Goal: Navigation & Orientation: Go to known website

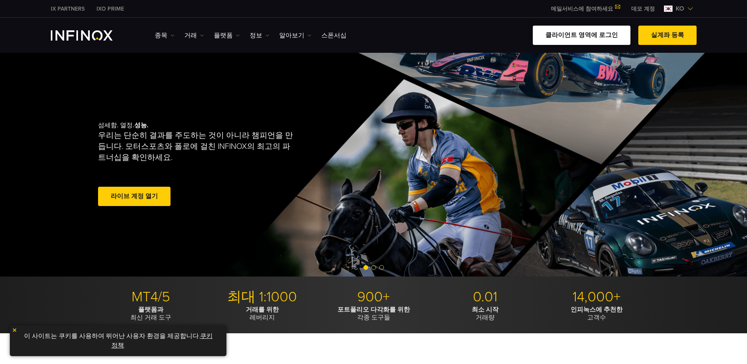
click at [583, 36] on link "클라이언트 영역에 로그인" at bounding box center [581, 35] width 98 height 19
click at [573, 40] on link "클라이언트 영역에 로그인" at bounding box center [581, 35] width 98 height 19
click at [72, 33] on img "INFINOX Logo" at bounding box center [82, 35] width 62 height 10
click at [678, 9] on span "ko" at bounding box center [679, 8] width 15 height 9
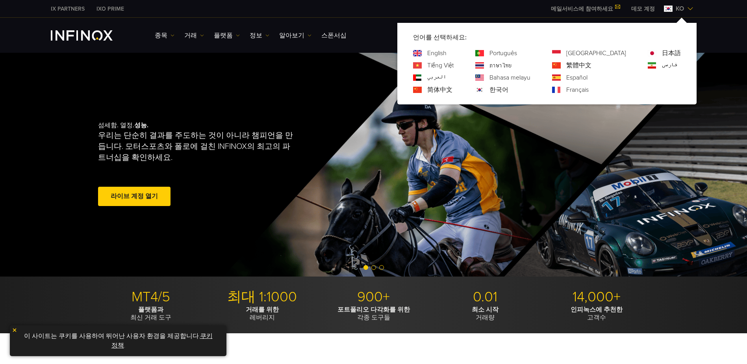
click at [678, 9] on span "ko" at bounding box center [679, 8] width 15 height 9
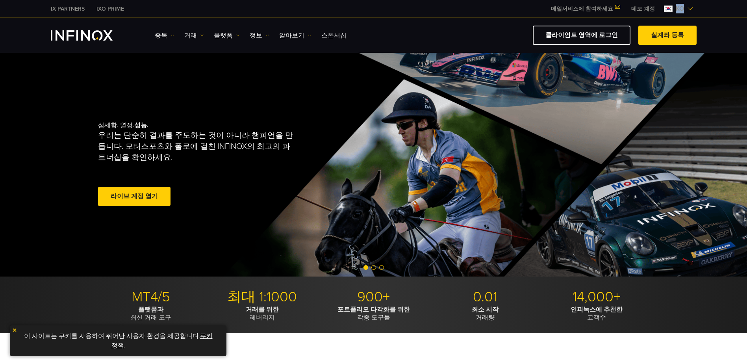
click at [678, 9] on span "ko" at bounding box center [679, 8] width 15 height 9
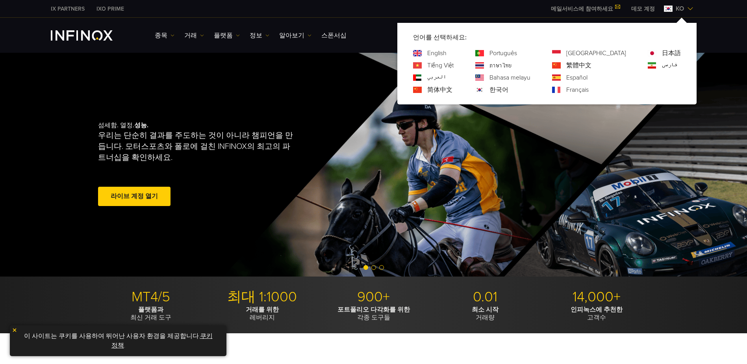
click at [453, 53] on div "English" at bounding box center [433, 52] width 41 height 9
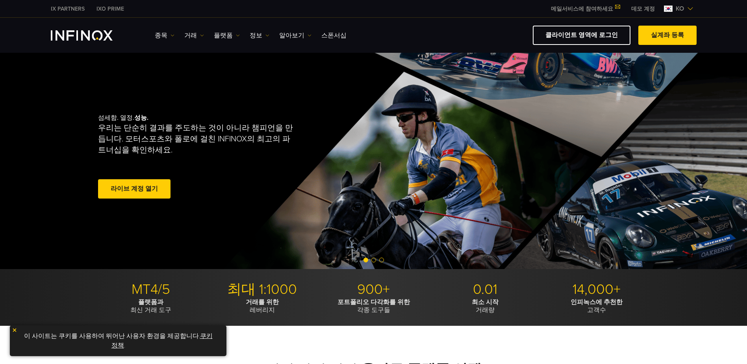
click at [686, 11] on span "ko" at bounding box center [679, 8] width 15 height 9
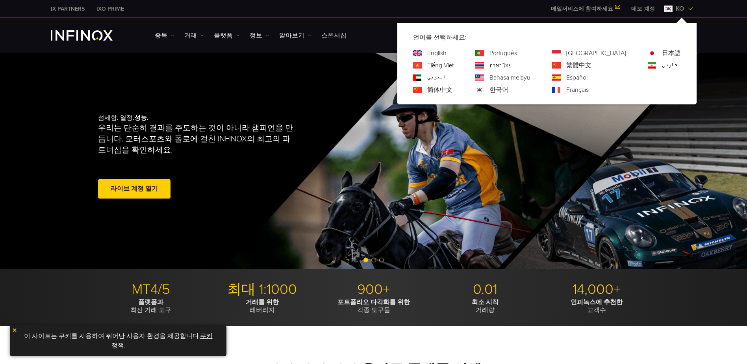
click at [446, 51] on link "English" at bounding box center [436, 52] width 19 height 9
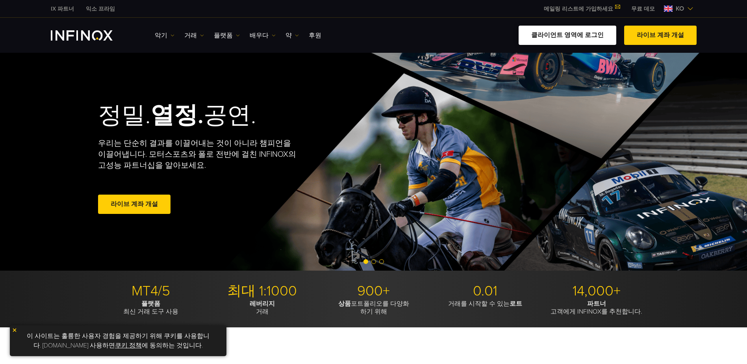
click at [560, 29] on link "클라이언트 영역에 로그인" at bounding box center [567, 35] width 98 height 19
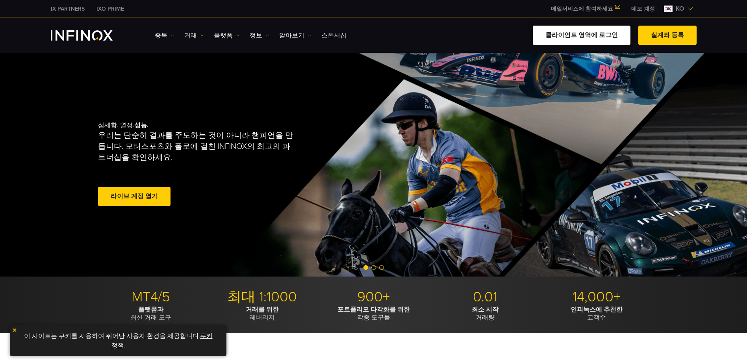
drag, startPoint x: 0, startPoint y: 0, endPoint x: 574, endPoint y: 36, distance: 574.9
click at [574, 36] on link "클라이언트 영역에 로그인" at bounding box center [581, 35] width 98 height 19
